Goal: Task Accomplishment & Management: Manage account settings

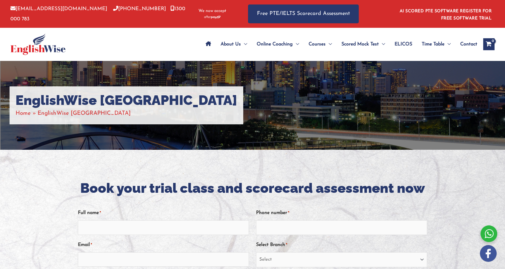
click at [35, 48] on img at bounding box center [37, 43] width 55 height 21
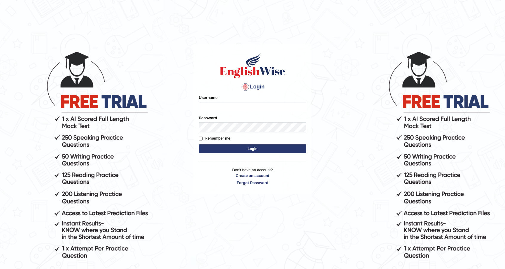
click at [213, 107] on input "Username" at bounding box center [252, 107] width 107 height 10
type input "R"
type input "rodel4321"
click at [199, 144] on button "Login" at bounding box center [252, 148] width 107 height 9
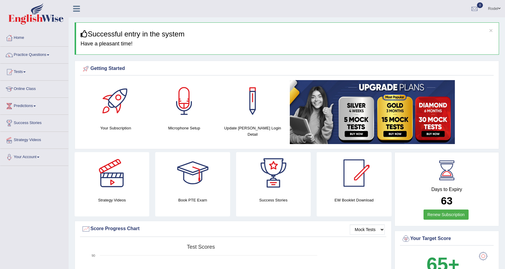
click at [27, 89] on link "Online Class" at bounding box center [34, 88] width 68 height 15
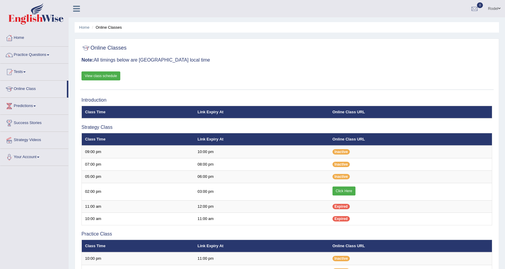
click at [108, 76] on link "View class schedule" at bounding box center [101, 75] width 39 height 9
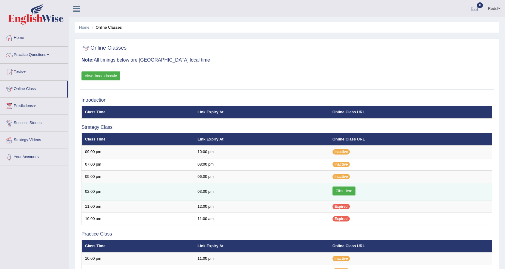
click at [352, 189] on link "Click Here" at bounding box center [344, 190] width 23 height 9
